Goal: Information Seeking & Learning: Learn about a topic

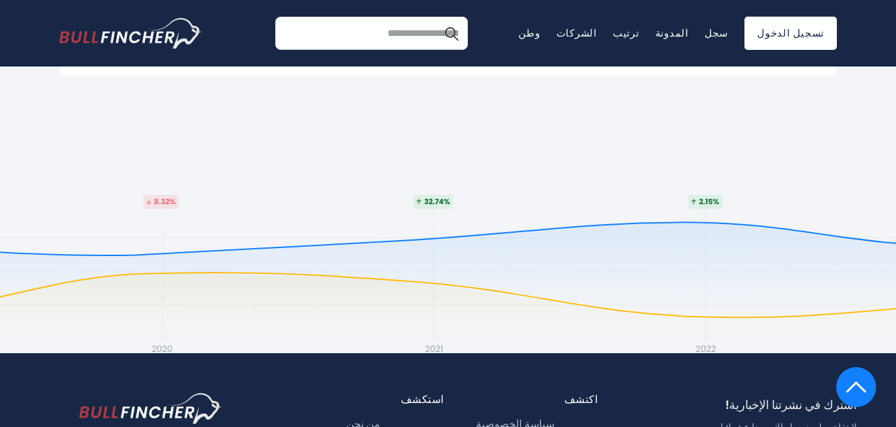
scroll to position [3071, 0]
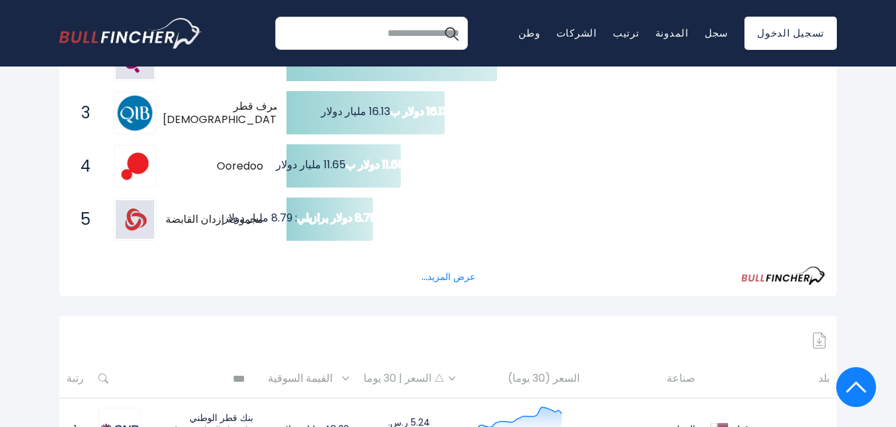
scroll to position [358, 0]
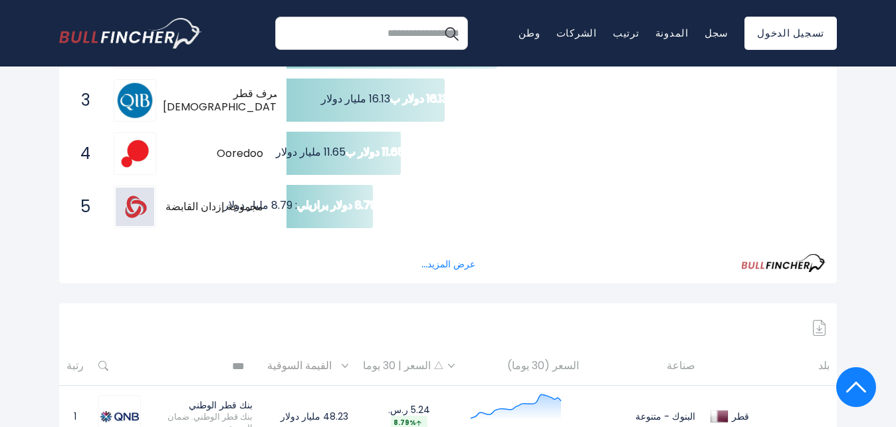
click at [134, 140] on img at bounding box center [135, 153] width 39 height 39
drag, startPoint x: 88, startPoint y: 140, endPoint x: 137, endPoint y: 146, distance: 48.9
click at [90, 142] on span "4" at bounding box center [90, 153] width 13 height 23
click at [244, 147] on span "Ooredoo" at bounding box center [213, 154] width 100 height 14
click at [327, 144] on text "11.65 دولار ب 11.65 مليار دولار" at bounding box center [339, 151] width 129 height 15
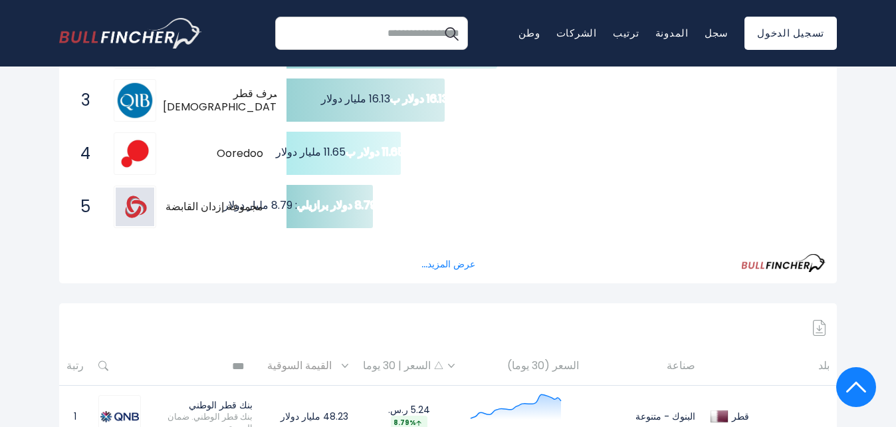
click at [327, 144] on text "11.65 دولار ب 11.65 مليار دولار" at bounding box center [339, 151] width 129 height 15
click at [344, 148] on icon at bounding box center [344, 153] width 114 height 43
click at [243, 147] on span "Ooredoo" at bounding box center [213, 154] width 100 height 14
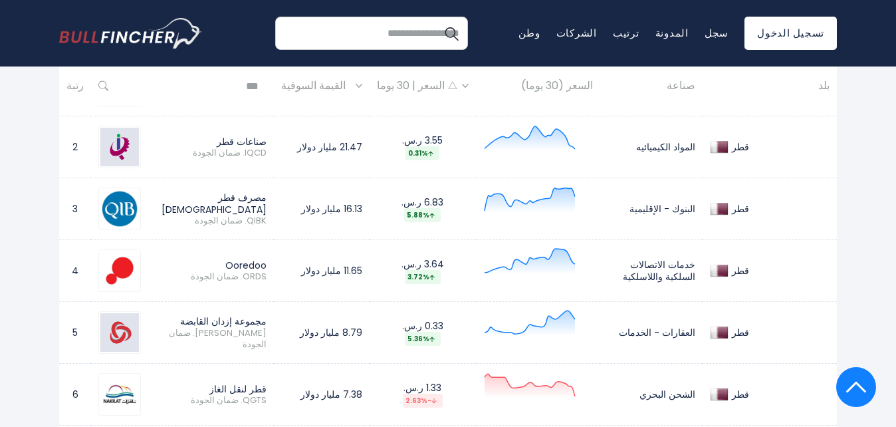
scroll to position [702, 0]
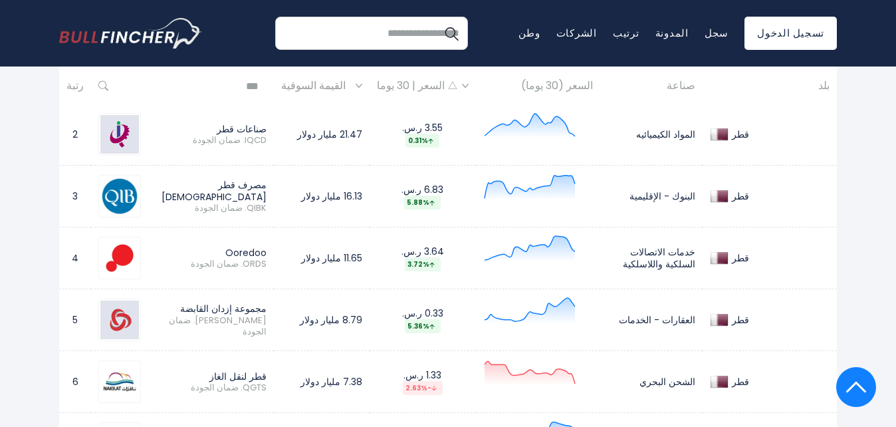
click at [115, 243] on img at bounding box center [119, 258] width 39 height 39
click at [689, 37] on link "المدونة" at bounding box center [672, 33] width 33 height 14
